Goal: Information Seeking & Learning: Learn about a topic

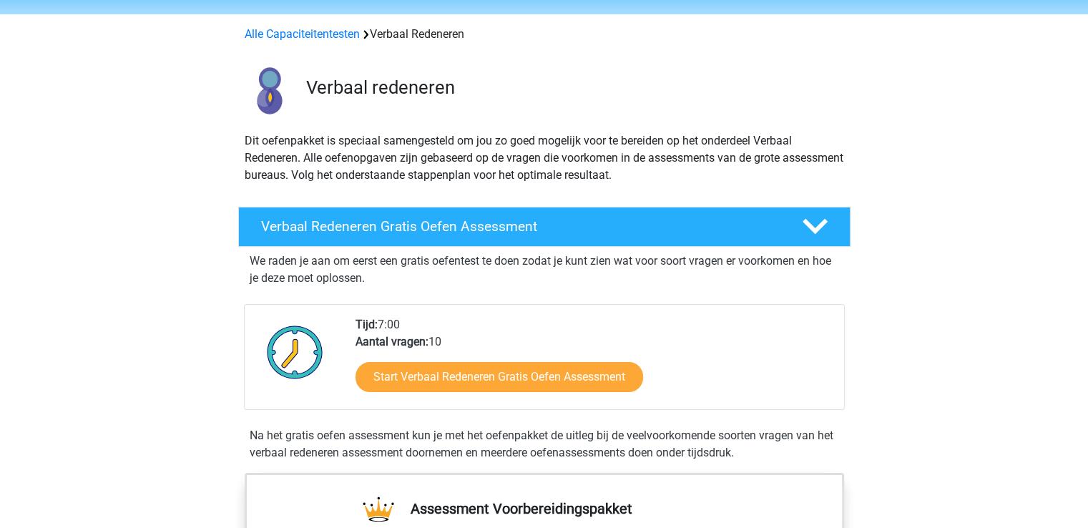
scroll to position [72, 0]
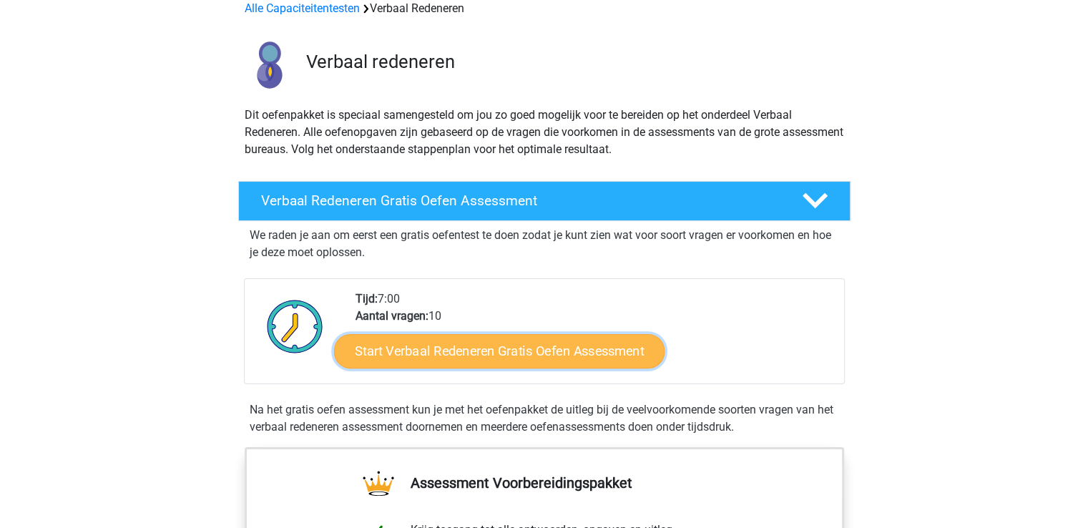
click at [438, 349] on link "Start Verbaal Redeneren Gratis Oefen Assessment" at bounding box center [499, 351] width 330 height 34
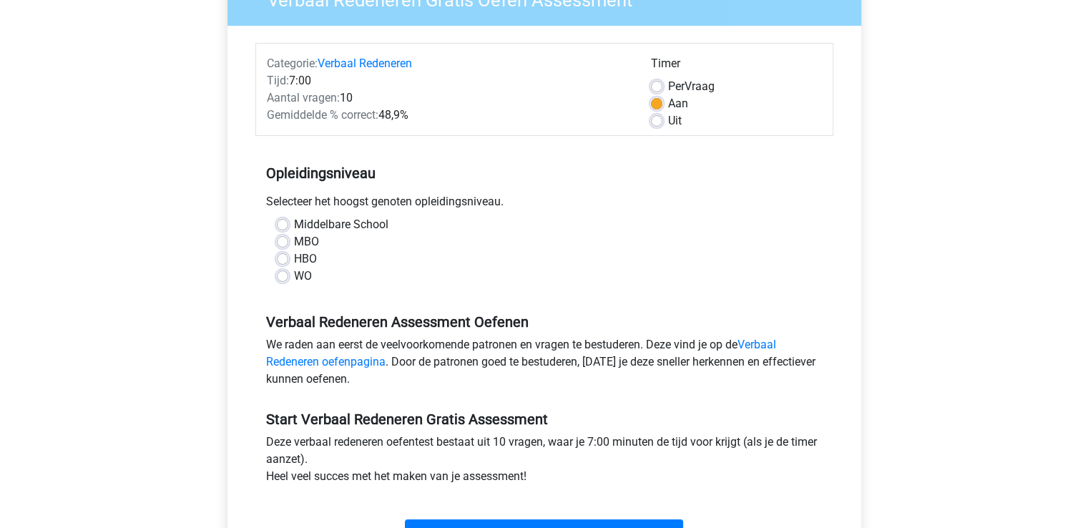
scroll to position [215, 0]
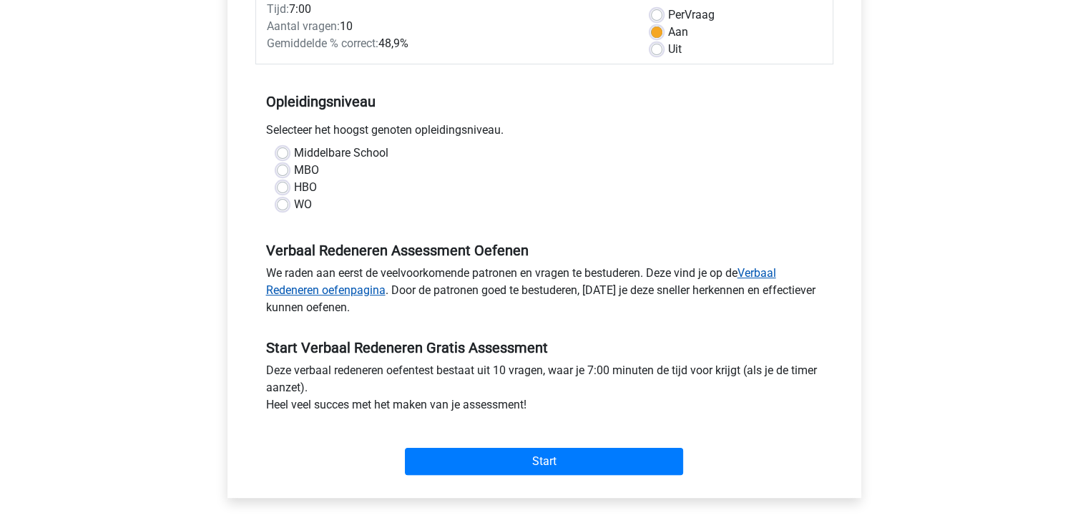
click at [768, 270] on link "Verbaal Redeneren oefenpagina" at bounding box center [521, 281] width 510 height 31
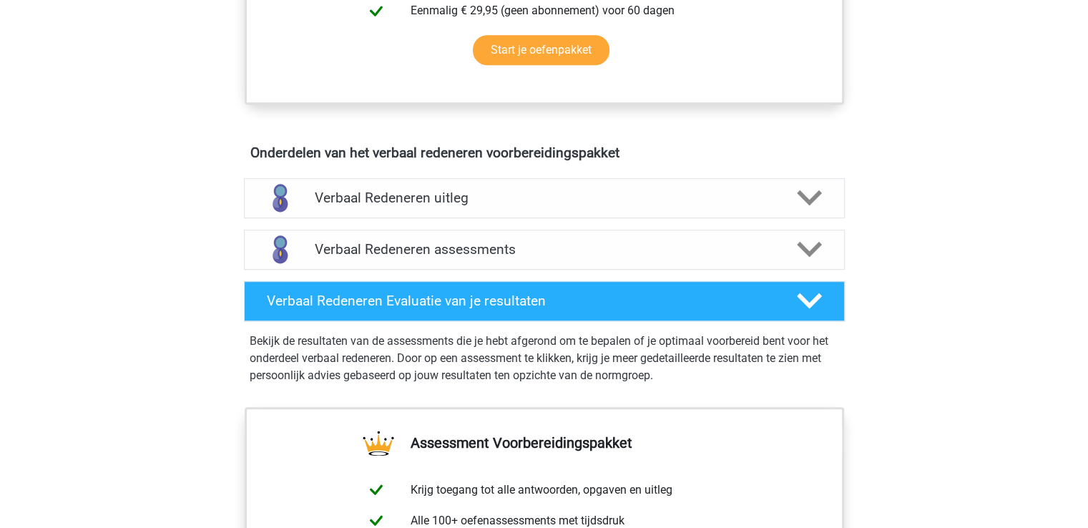
scroll to position [715, 0]
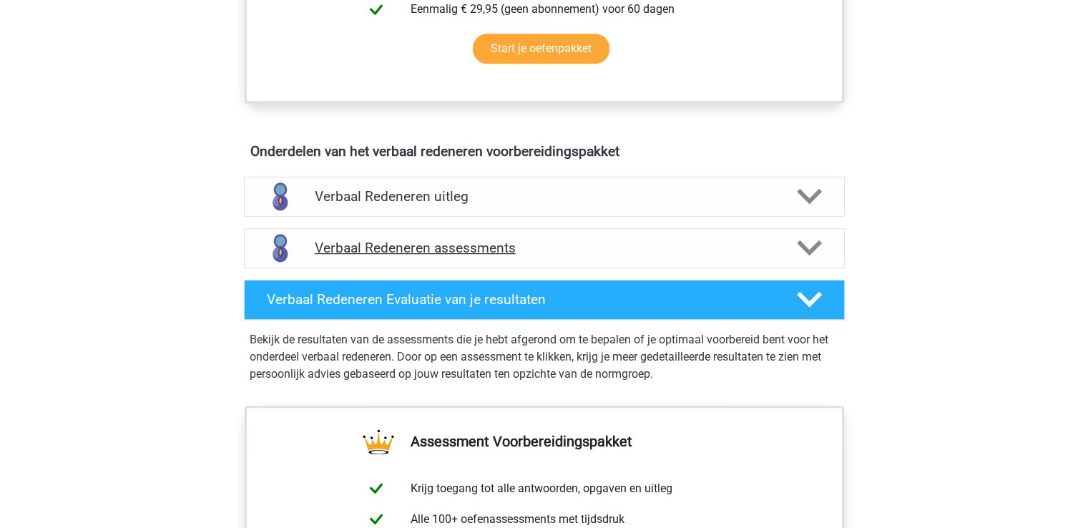
click at [799, 247] on icon at bounding box center [809, 247] width 25 height 25
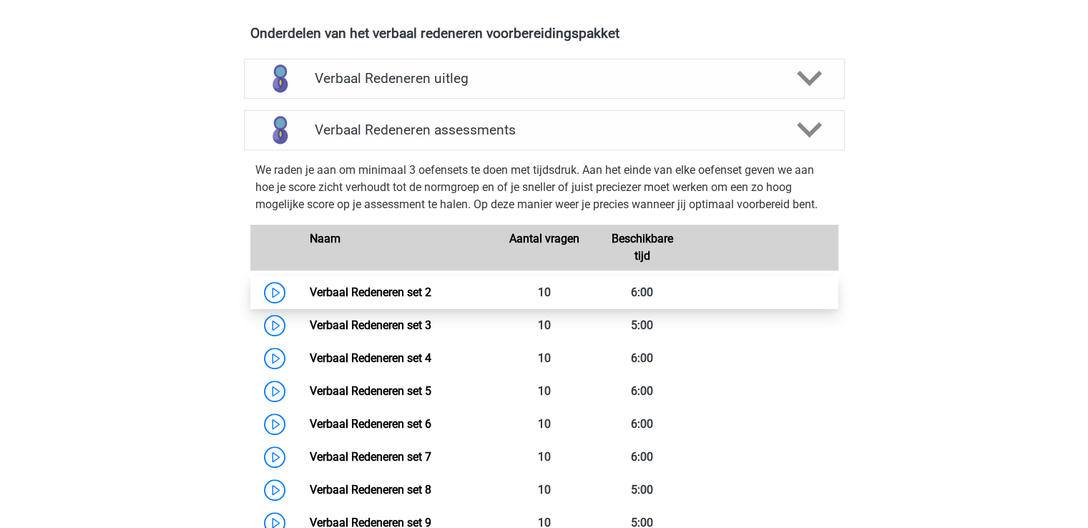
scroll to position [858, 0]
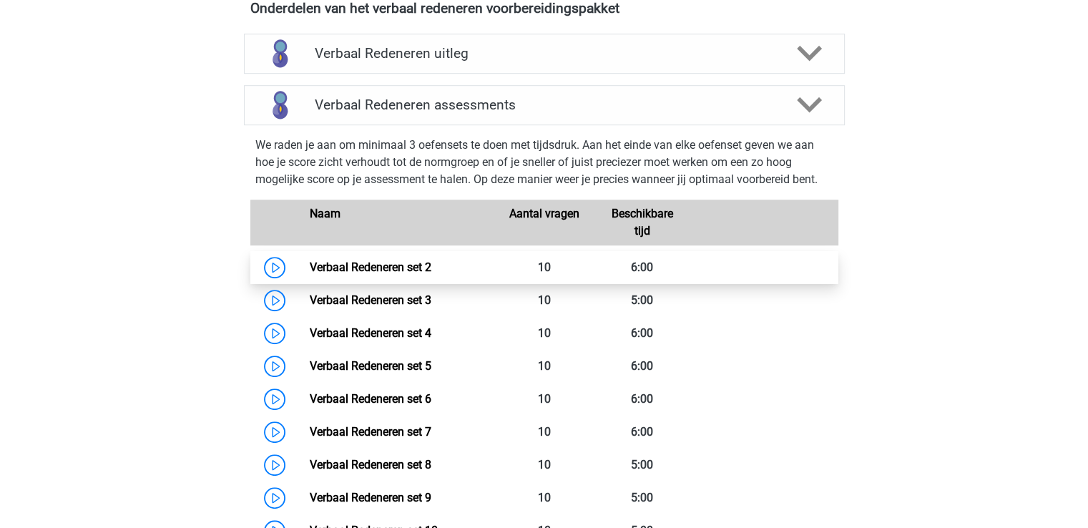
click at [384, 261] on link "Verbaal Redeneren set 2" at bounding box center [371, 267] width 122 height 14
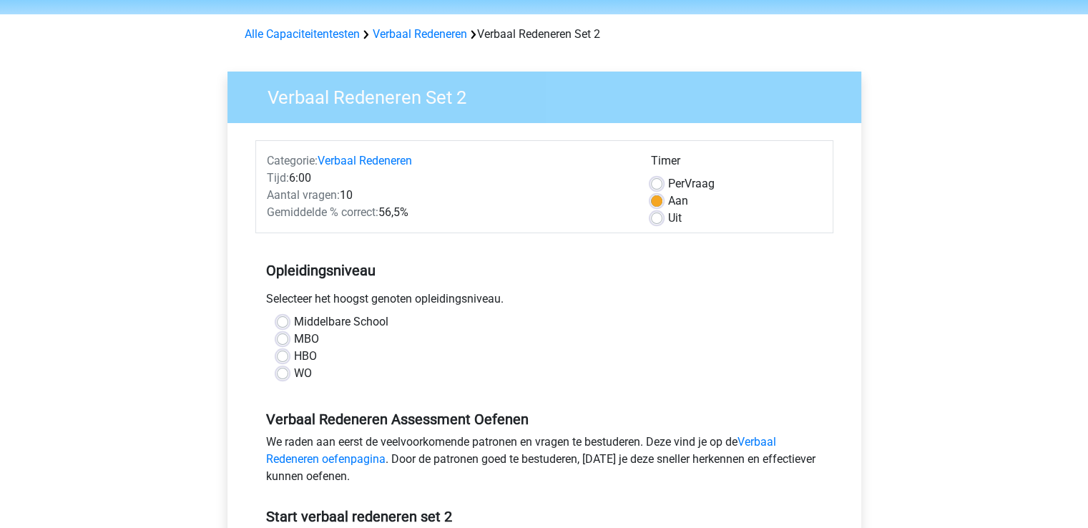
scroll to position [72, 0]
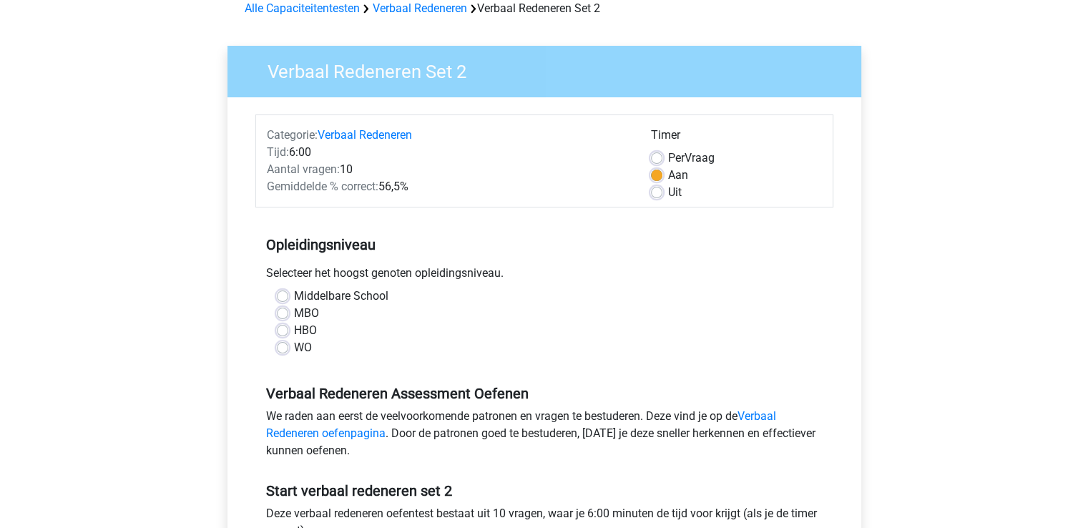
click at [287, 317] on div "MBO" at bounding box center [544, 313] width 535 height 17
click at [294, 312] on label "MBO" at bounding box center [306, 313] width 25 height 17
click at [285, 312] on input "MBO" at bounding box center [282, 312] width 11 height 14
radio input "true"
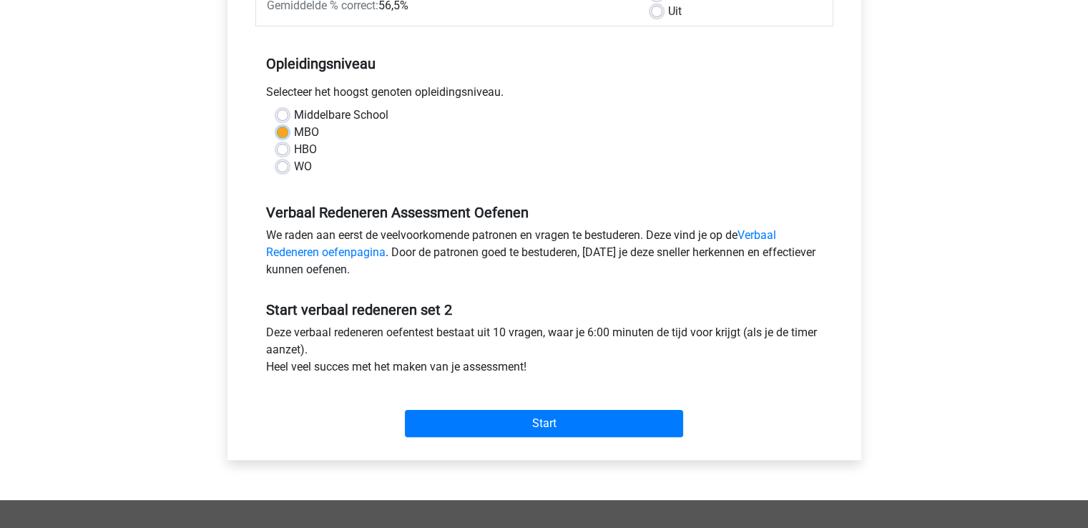
scroll to position [286, 0]
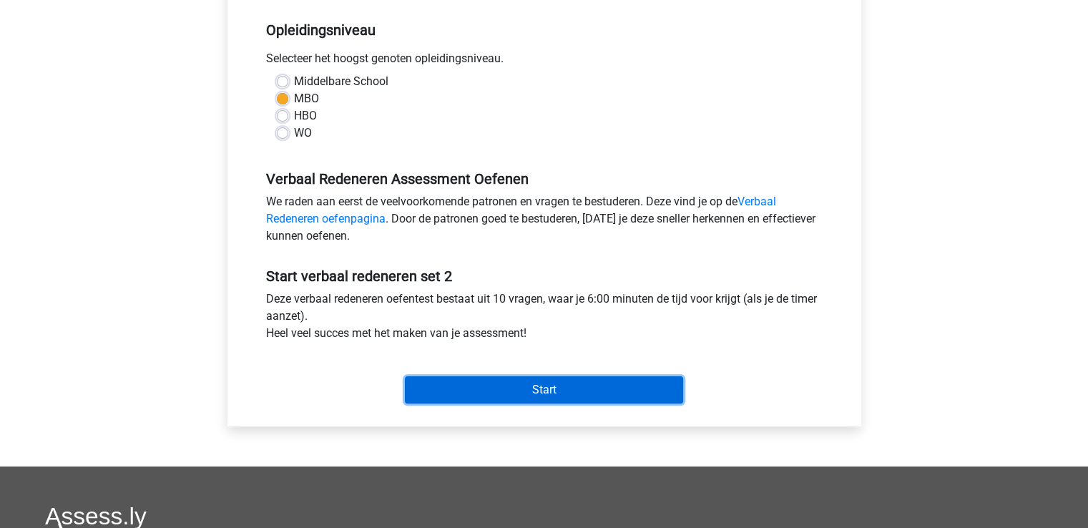
click at [496, 385] on input "Start" at bounding box center [544, 389] width 278 height 27
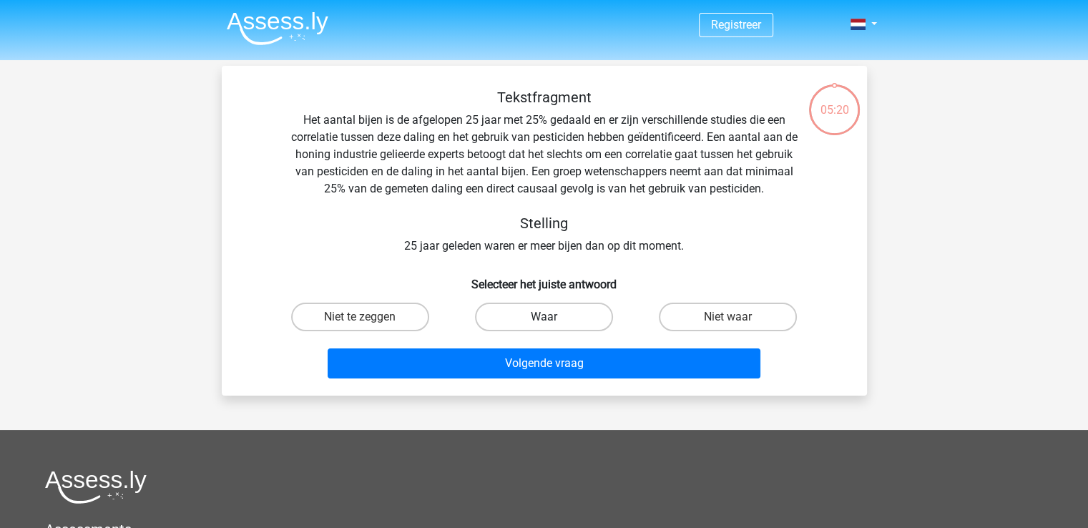
click at [516, 312] on label "Waar" at bounding box center [544, 316] width 138 height 29
click at [543, 317] on input "Waar" at bounding box center [547, 321] width 9 height 9
radio input "true"
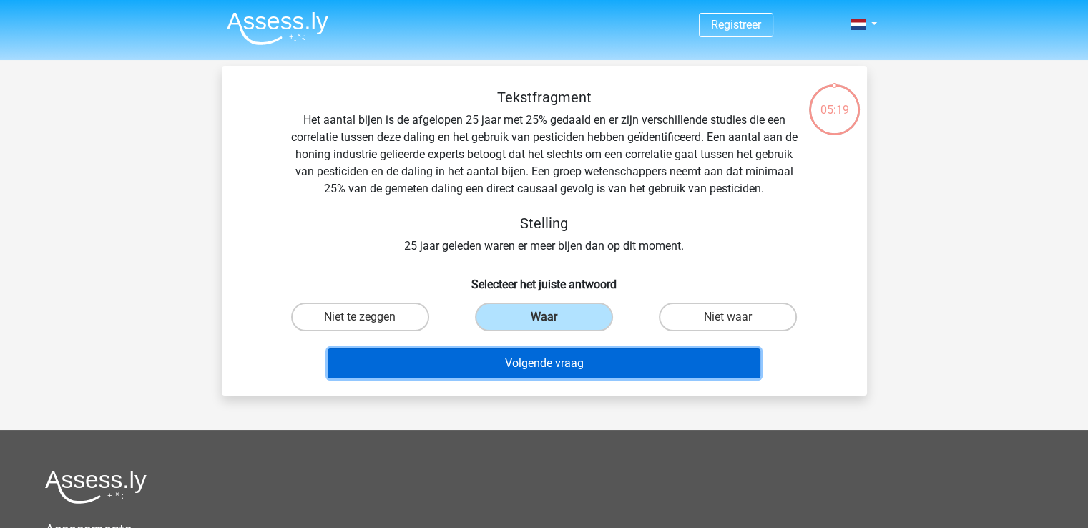
click at [533, 365] on button "Volgende vraag" at bounding box center [543, 363] width 433 height 30
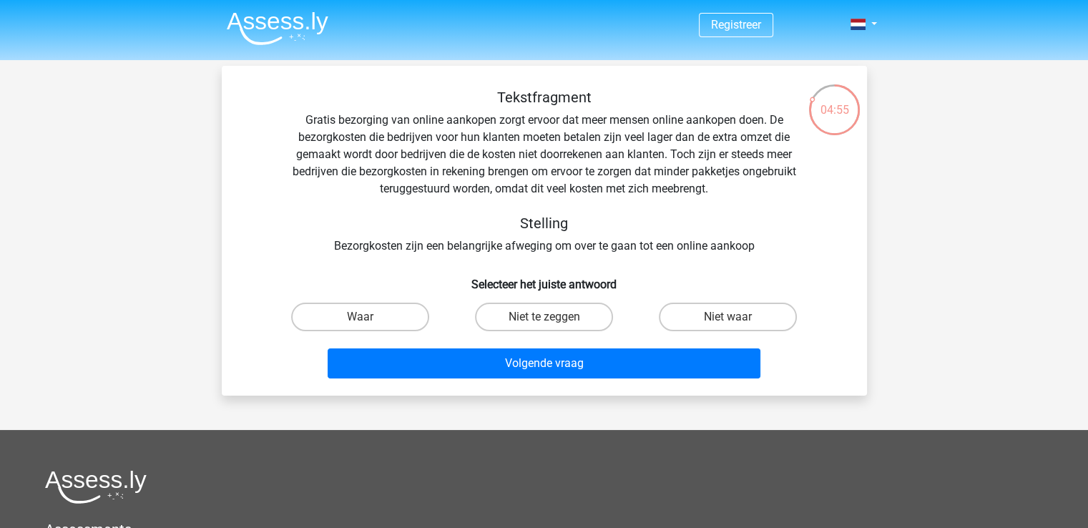
click at [549, 321] on input "Niet te zeggen" at bounding box center [547, 321] width 9 height 9
radio input "true"
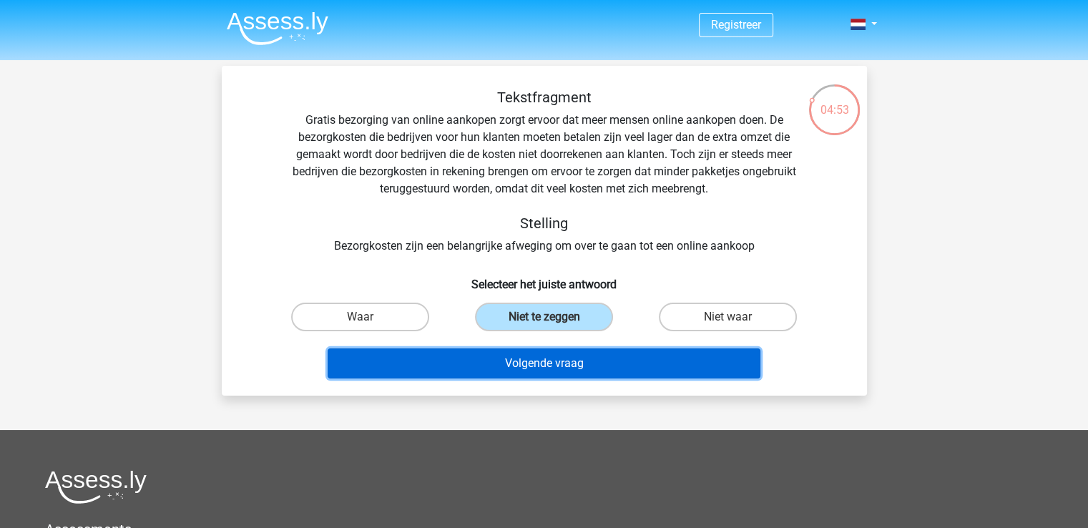
click at [658, 365] on button "Volgende vraag" at bounding box center [543, 363] width 433 height 30
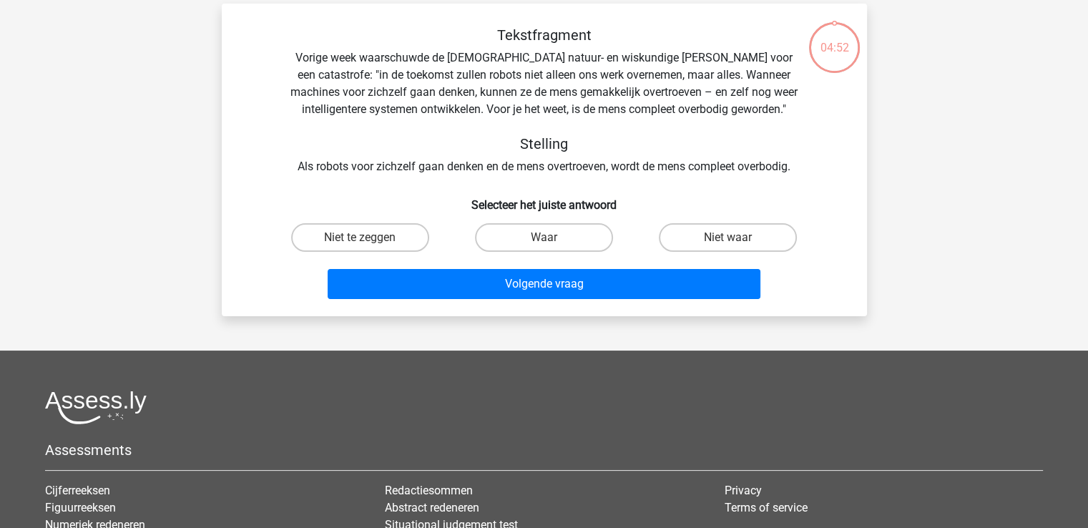
scroll to position [66, 0]
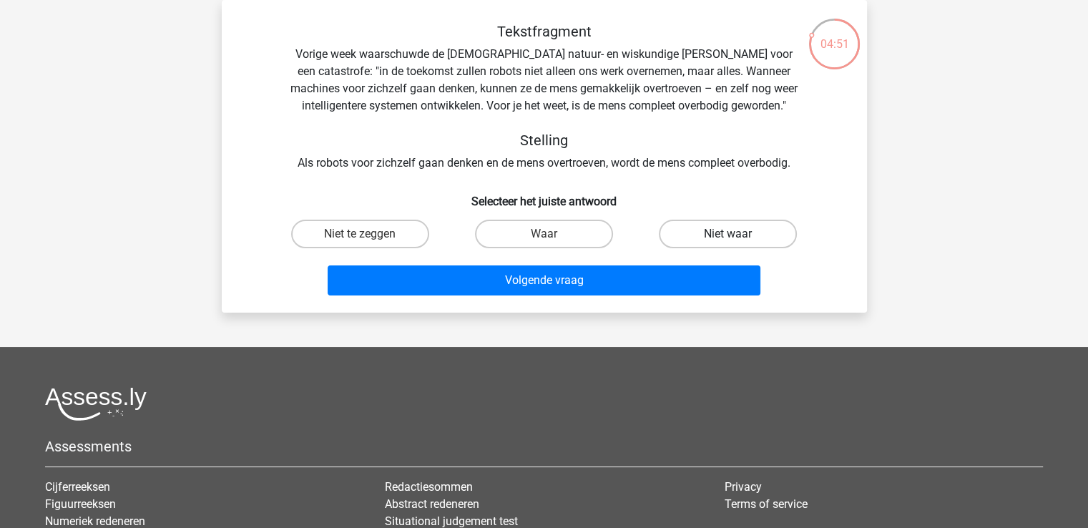
click at [695, 230] on label "Niet waar" at bounding box center [728, 234] width 138 height 29
click at [728, 234] on input "Niet waar" at bounding box center [732, 238] width 9 height 9
radio input "true"
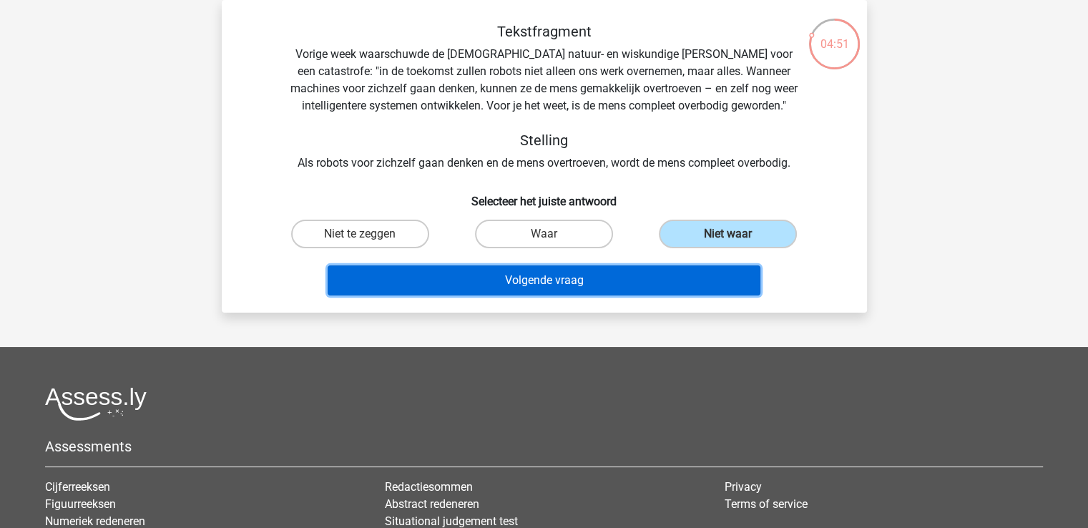
click at [678, 290] on button "Volgende vraag" at bounding box center [543, 280] width 433 height 30
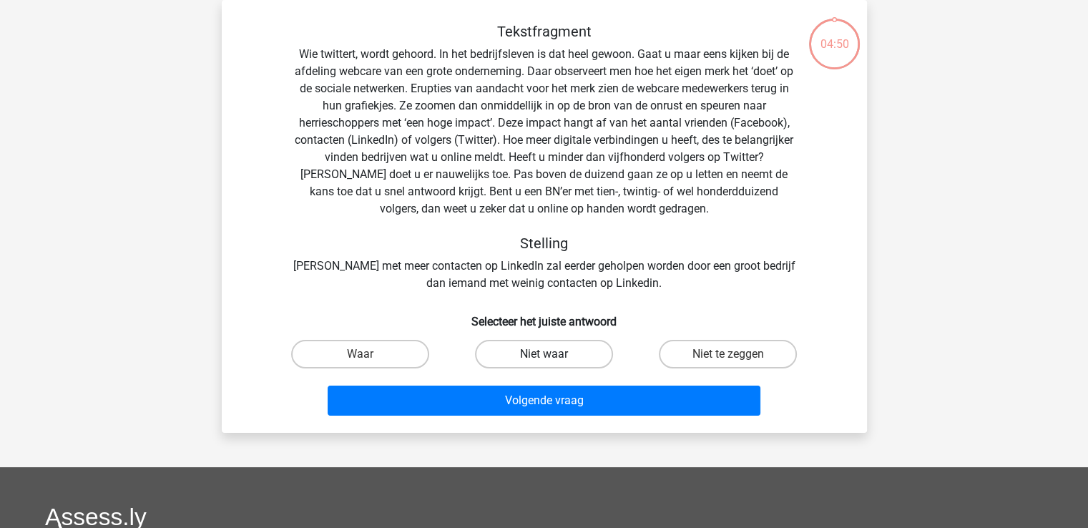
click at [571, 355] on label "Niet waar" at bounding box center [544, 354] width 138 height 29
click at [553, 355] on input "Niet waar" at bounding box center [547, 358] width 9 height 9
radio input "true"
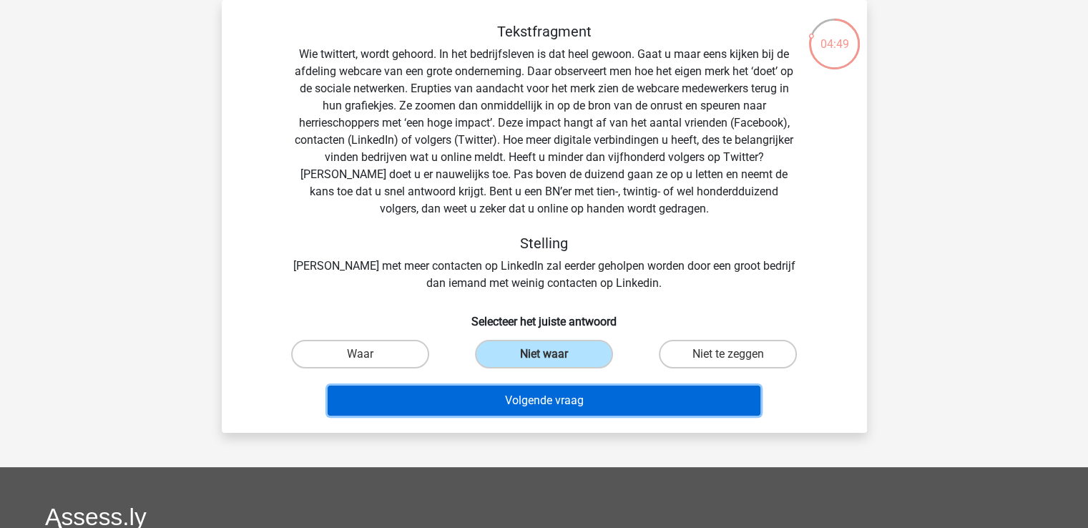
click at [571, 392] on button "Volgende vraag" at bounding box center [543, 400] width 433 height 30
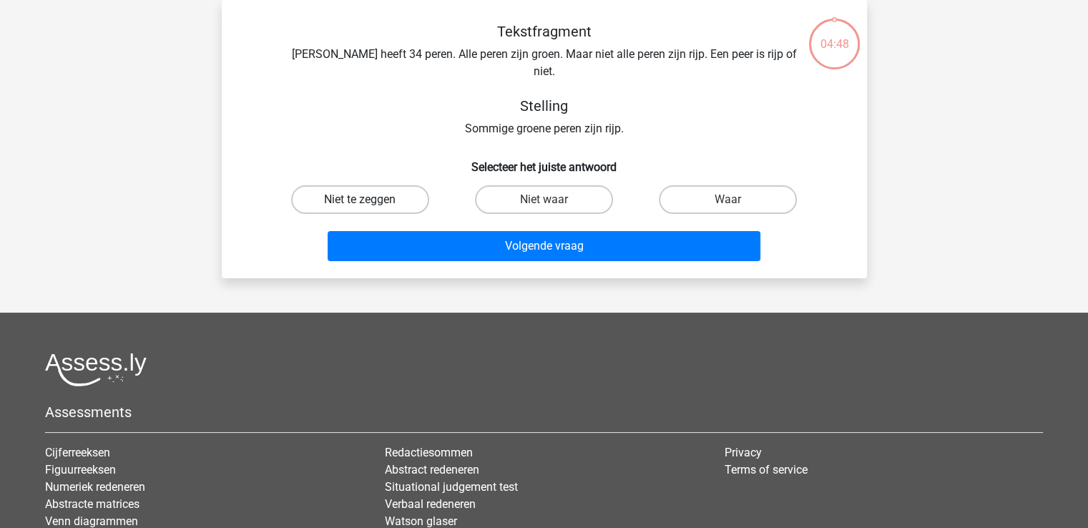
click at [385, 185] on label "Niet te zeggen" at bounding box center [360, 199] width 138 height 29
click at [369, 199] on input "Niet te zeggen" at bounding box center [364, 203] width 9 height 9
radio input "true"
click at [386, 185] on label "Niet te zeggen" at bounding box center [360, 199] width 138 height 29
click at [369, 199] on input "Niet te zeggen" at bounding box center [364, 203] width 9 height 9
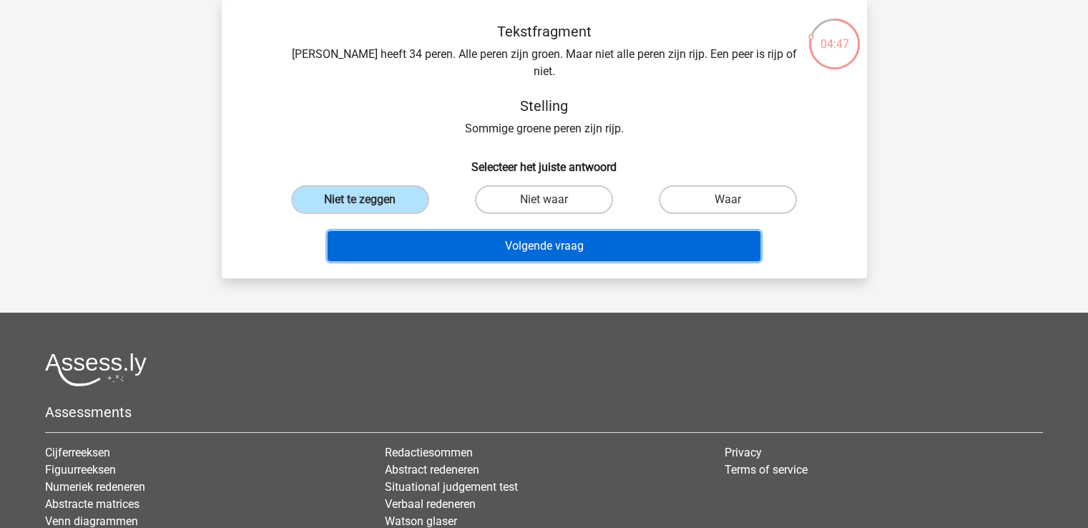
click at [410, 242] on button "Volgende vraag" at bounding box center [543, 246] width 433 height 30
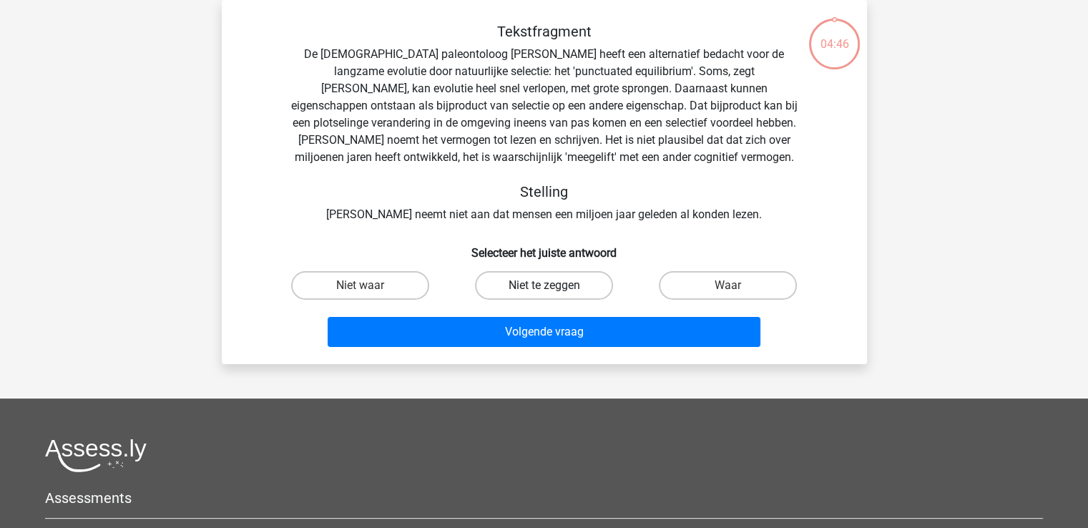
drag, startPoint x: 516, startPoint y: 281, endPoint x: 523, endPoint y: 282, distance: 7.2
click at [516, 281] on label "Niet te zeggen" at bounding box center [544, 285] width 138 height 29
click at [543, 285] on input "Niet te zeggen" at bounding box center [547, 289] width 9 height 9
radio input "true"
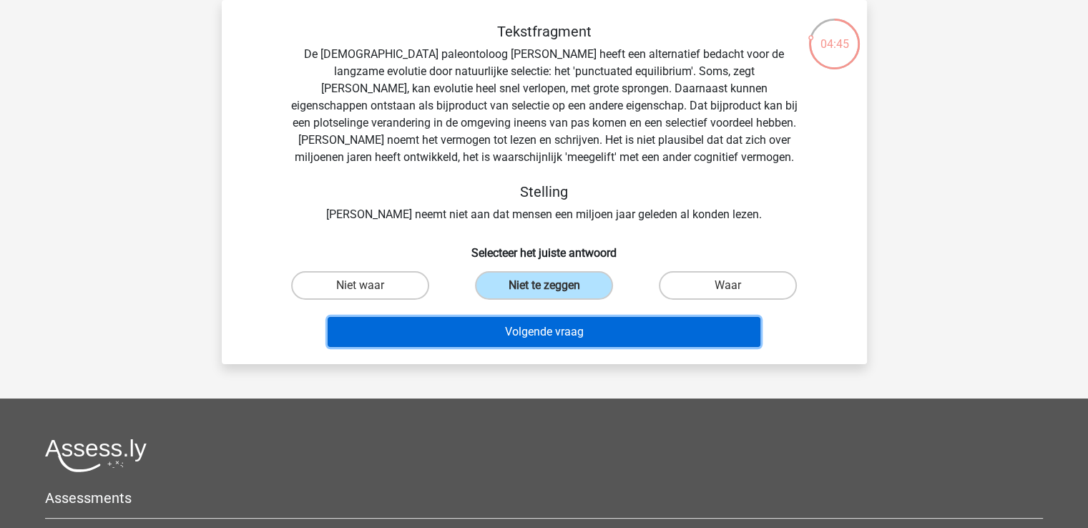
click at [558, 338] on button "Volgende vraag" at bounding box center [543, 332] width 433 height 30
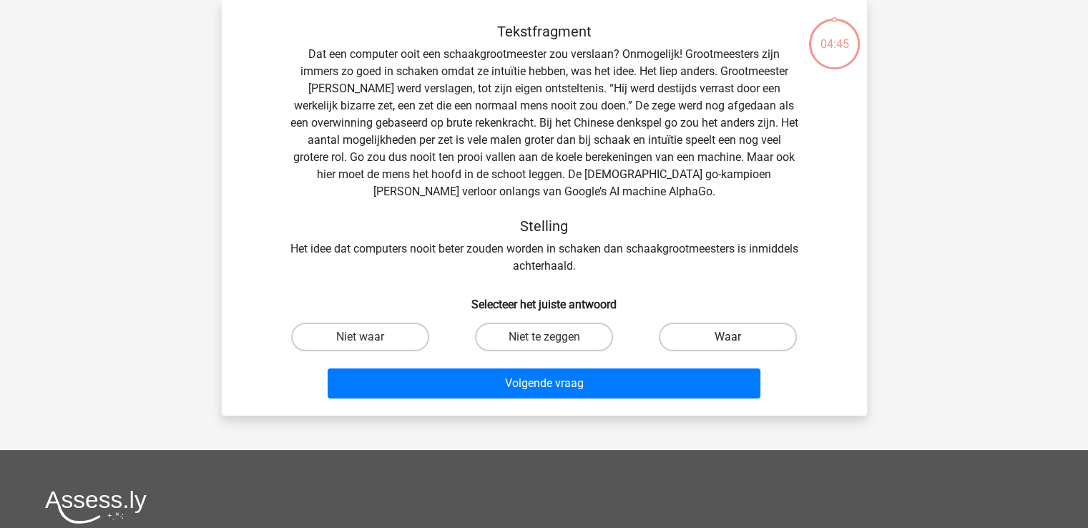
click at [704, 335] on label "Waar" at bounding box center [728, 336] width 138 height 29
click at [728, 337] on input "Waar" at bounding box center [732, 341] width 9 height 9
radio input "true"
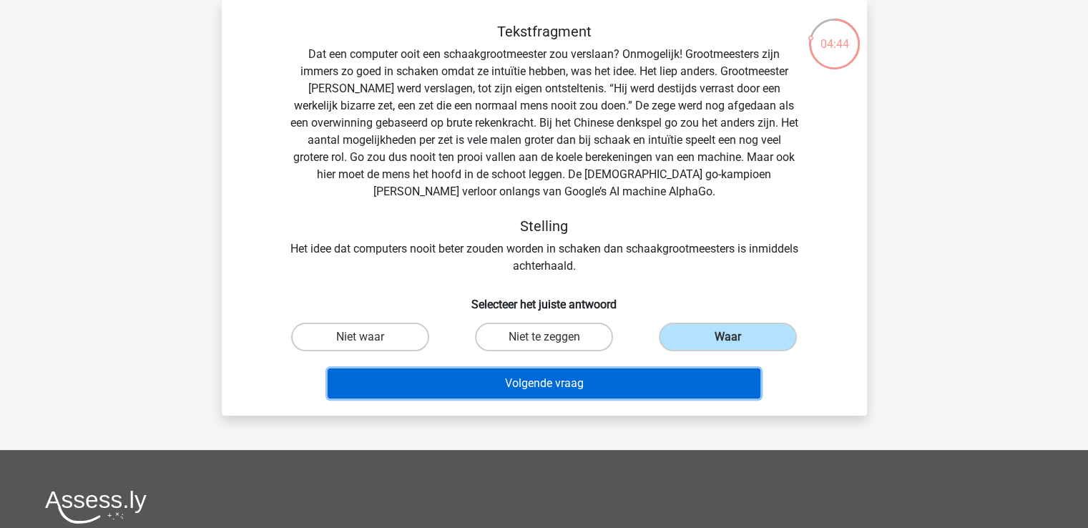
click at [680, 383] on button "Volgende vraag" at bounding box center [543, 383] width 433 height 30
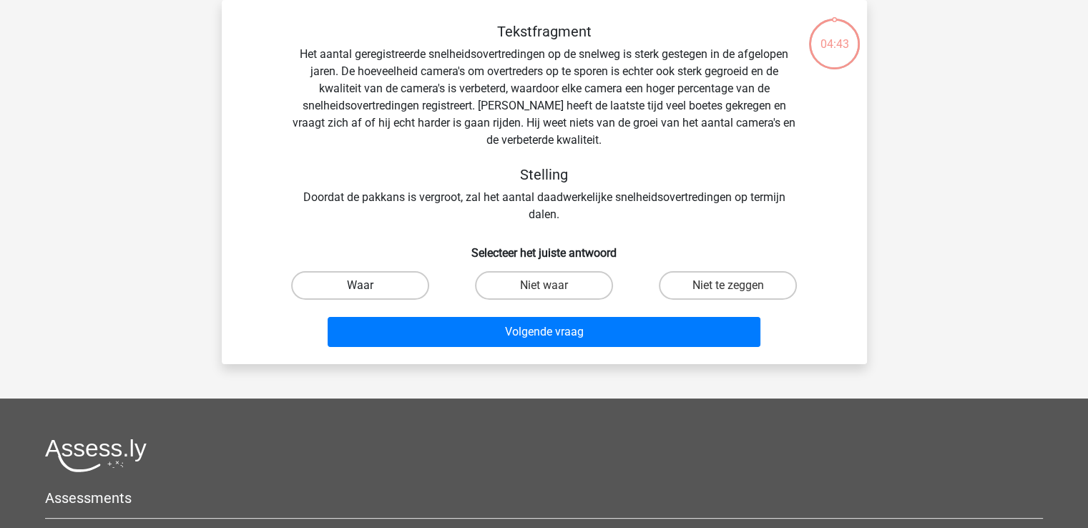
click at [425, 286] on label "Waar" at bounding box center [360, 285] width 138 height 29
click at [369, 286] on input "Waar" at bounding box center [364, 289] width 9 height 9
radio input "true"
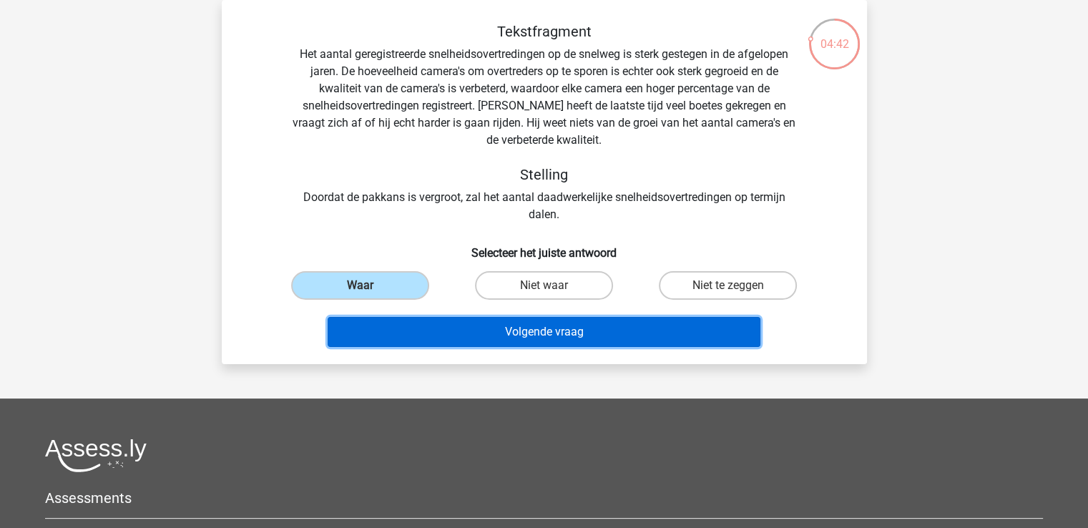
click at [433, 321] on button "Volgende vraag" at bounding box center [543, 332] width 433 height 30
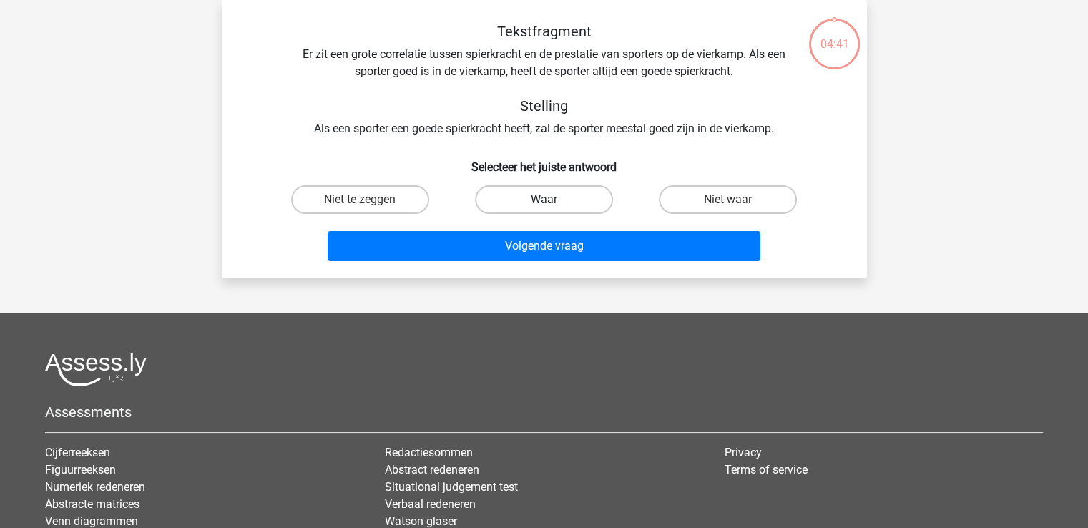
click at [536, 197] on label "Waar" at bounding box center [544, 199] width 138 height 29
click at [543, 199] on input "Waar" at bounding box center [547, 203] width 9 height 9
radio input "true"
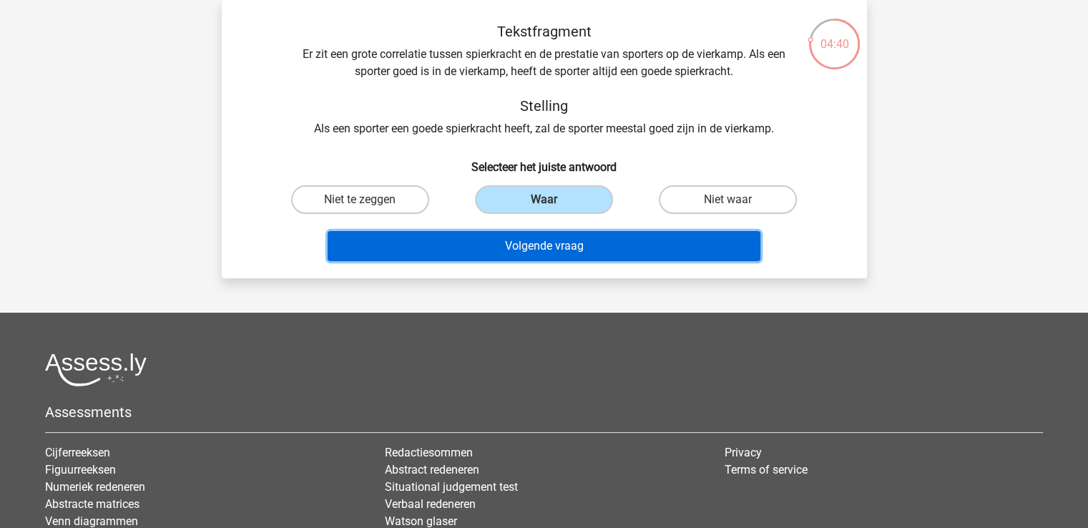
click at [547, 239] on button "Volgende vraag" at bounding box center [543, 246] width 433 height 30
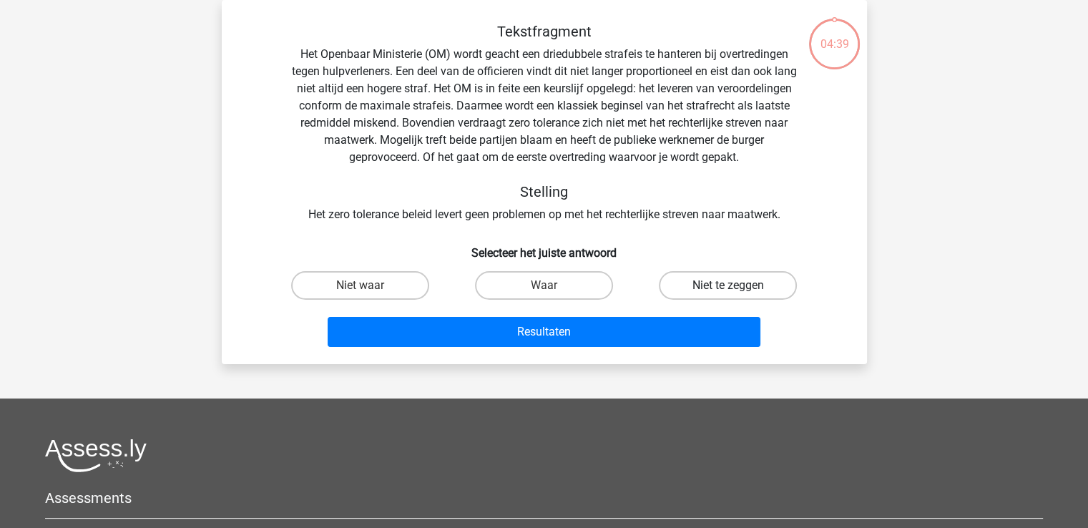
click at [684, 285] on label "Niet te zeggen" at bounding box center [728, 285] width 138 height 29
click at [728, 285] on input "Niet te zeggen" at bounding box center [732, 289] width 9 height 9
radio input "true"
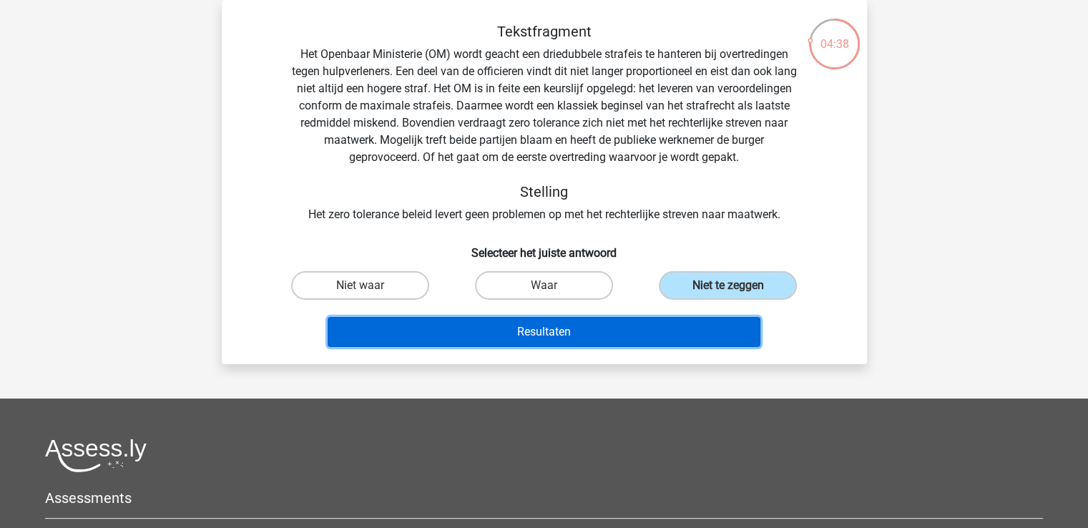
click at [671, 335] on button "Resultaten" at bounding box center [543, 332] width 433 height 30
click at [630, 327] on button "Resultaten" at bounding box center [543, 332] width 433 height 30
